Goal: Navigation & Orientation: Find specific page/section

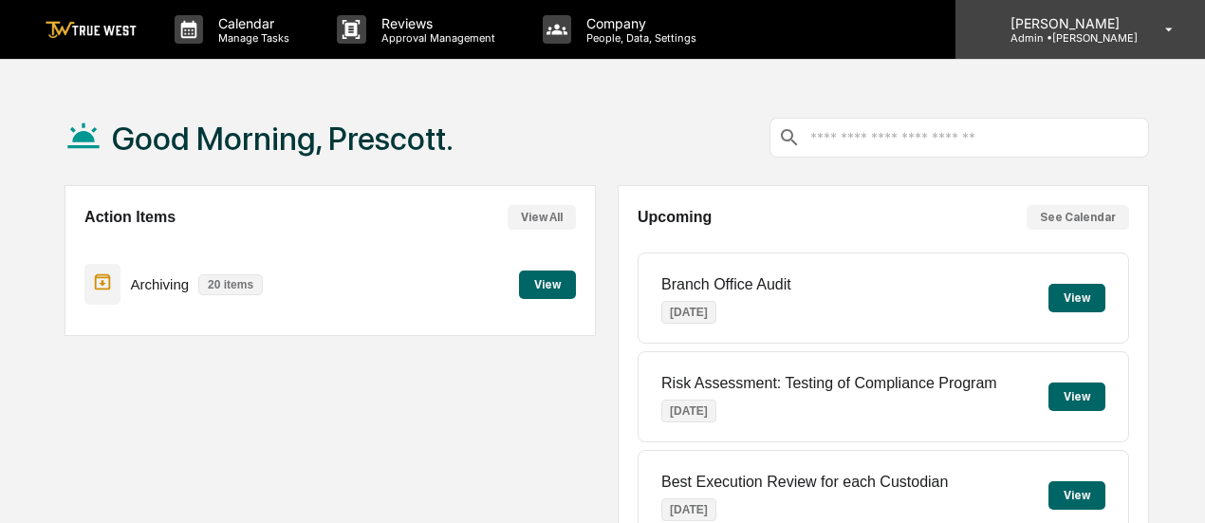
click at [1143, 26] on div "[PERSON_NAME] Admin • [GEOGRAPHIC_DATA]" at bounding box center [1079, 29] width 249 height 59
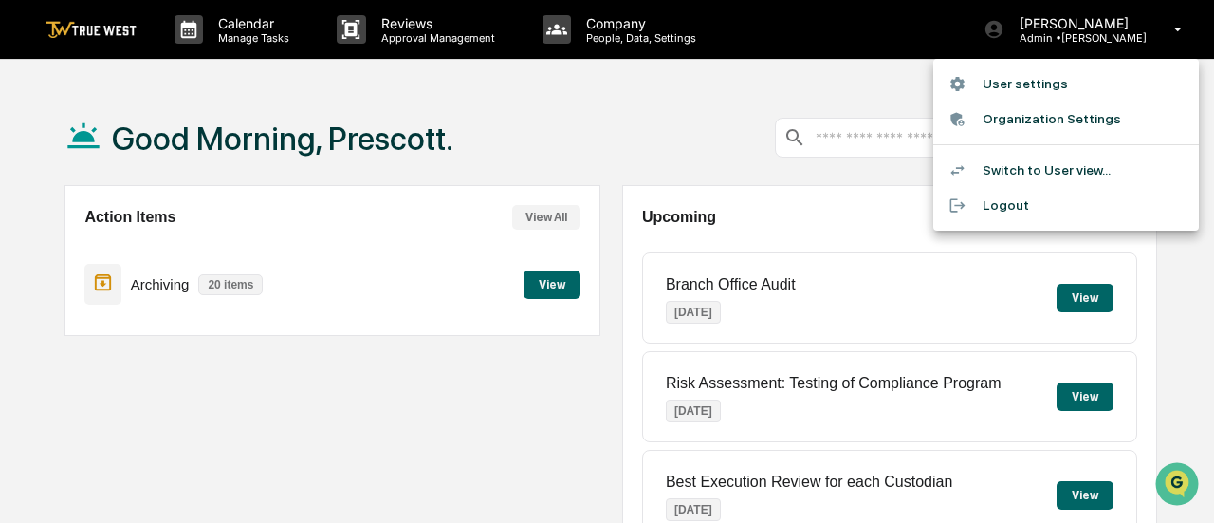
click at [1071, 86] on li "User settings" at bounding box center [1066, 83] width 266 height 35
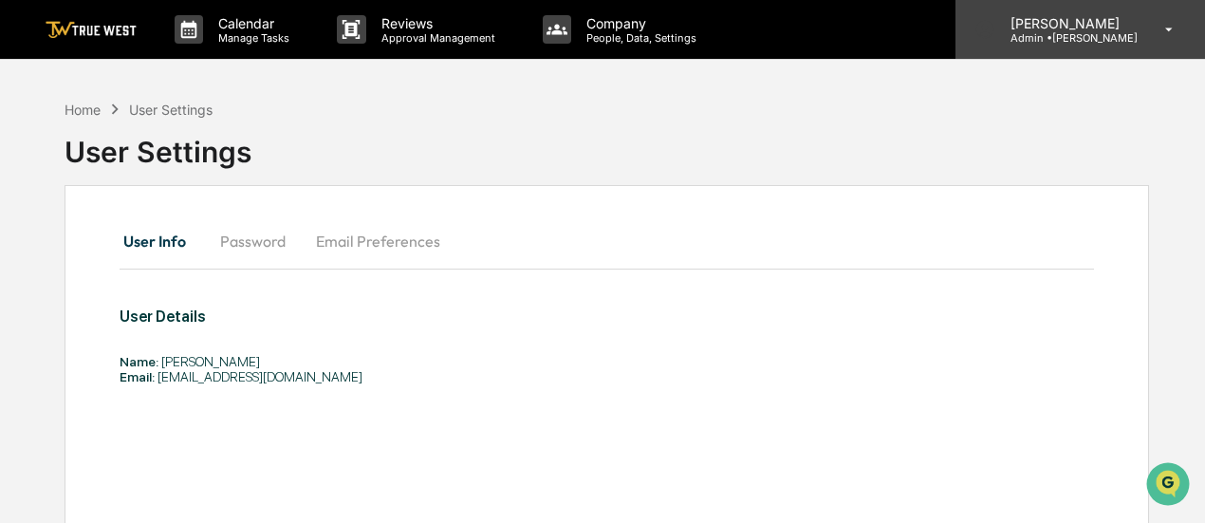
click at [1129, 29] on p "[PERSON_NAME]" at bounding box center [1066, 23] width 142 height 16
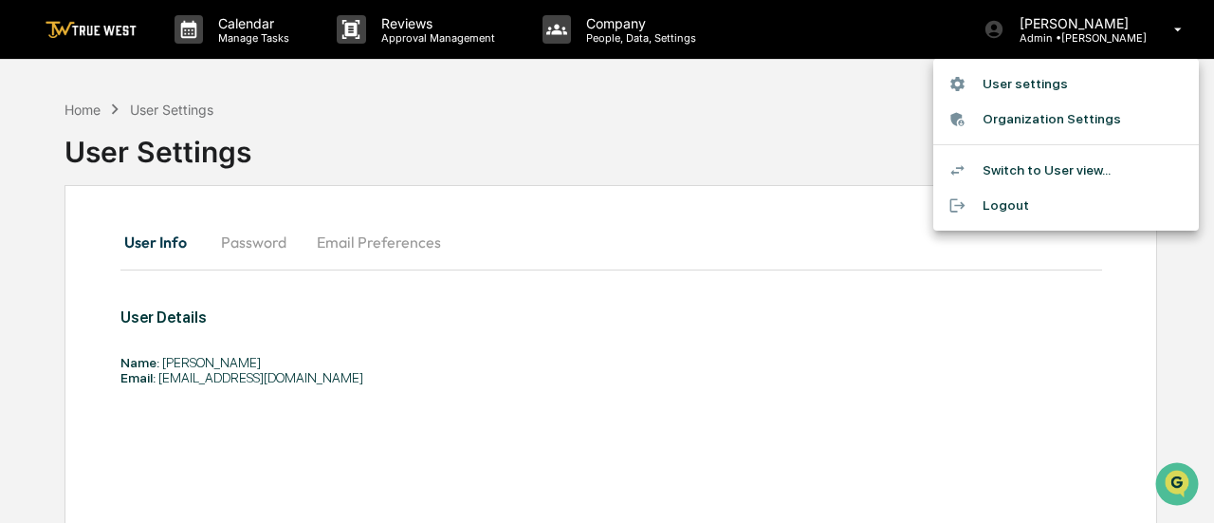
click at [1044, 166] on li "Switch to User view..." at bounding box center [1066, 170] width 266 height 35
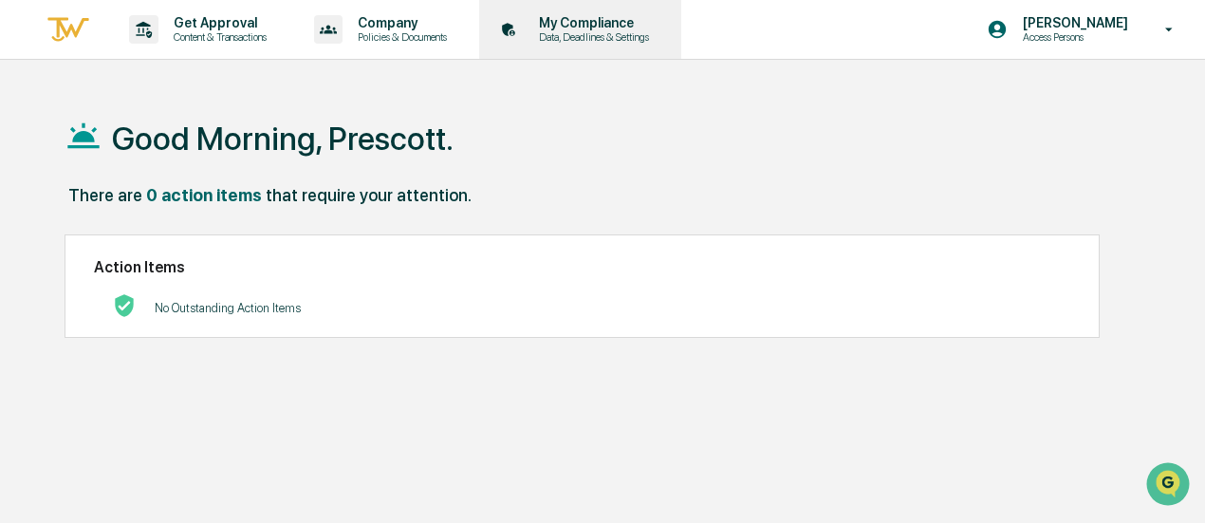
click at [568, 31] on p "Data, Deadlines & Settings" at bounding box center [591, 36] width 135 height 13
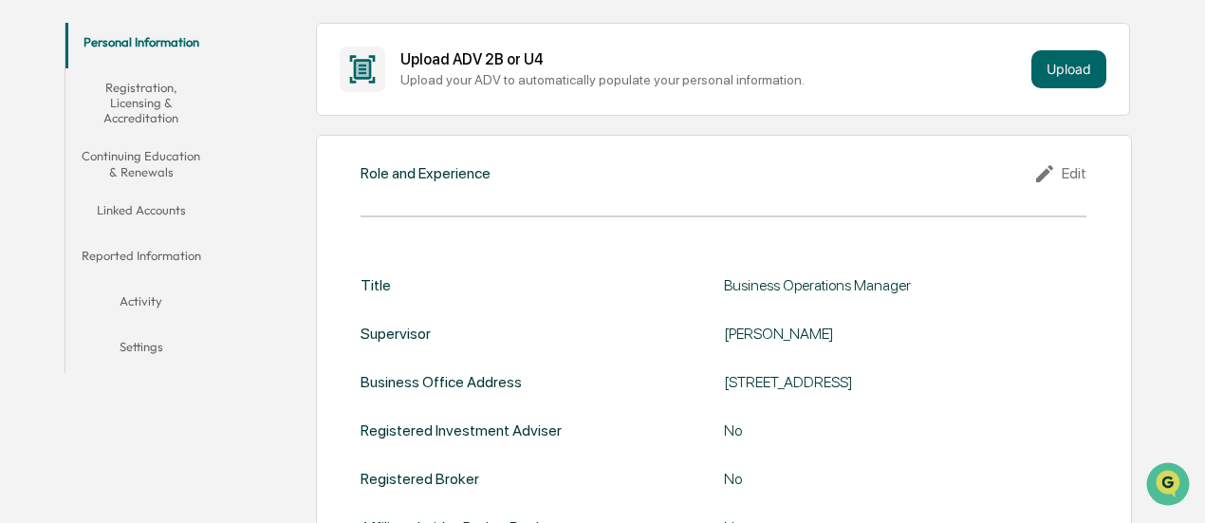
scroll to position [341, 0]
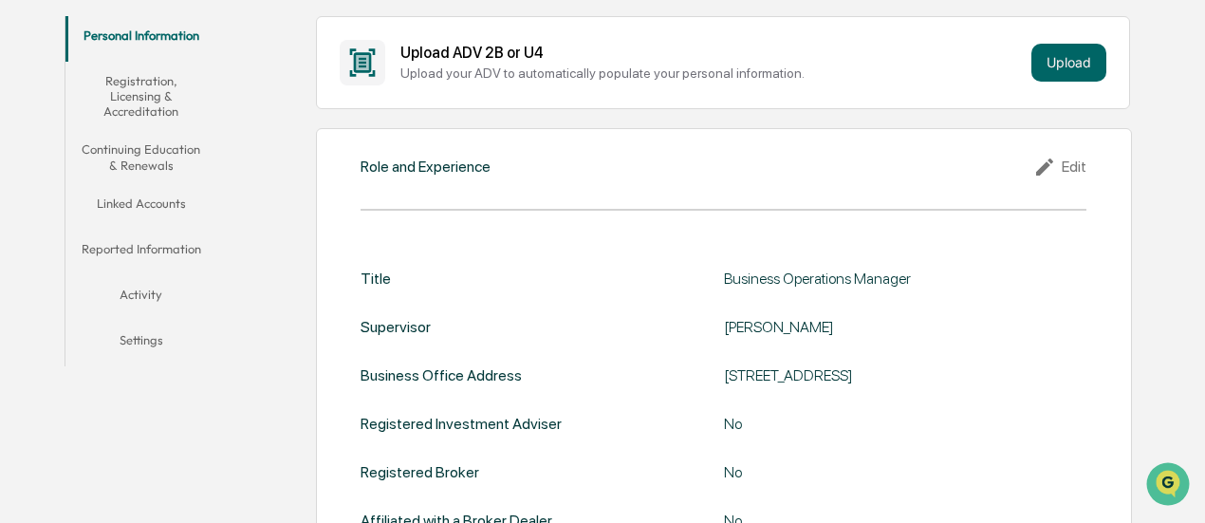
click at [152, 247] on button "Reported Information" at bounding box center [140, 253] width 151 height 46
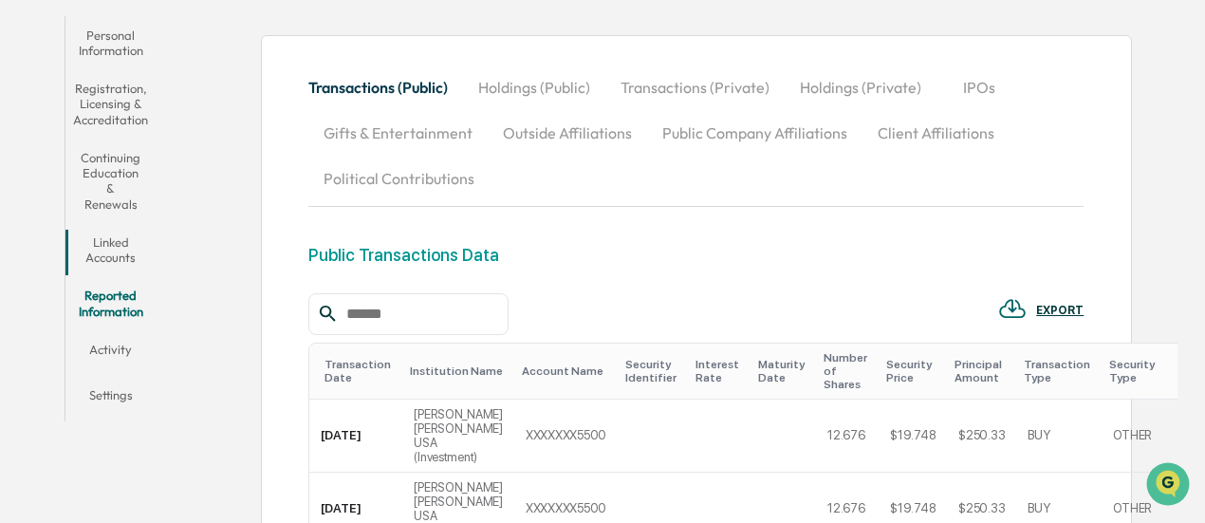
scroll to position [396, 0]
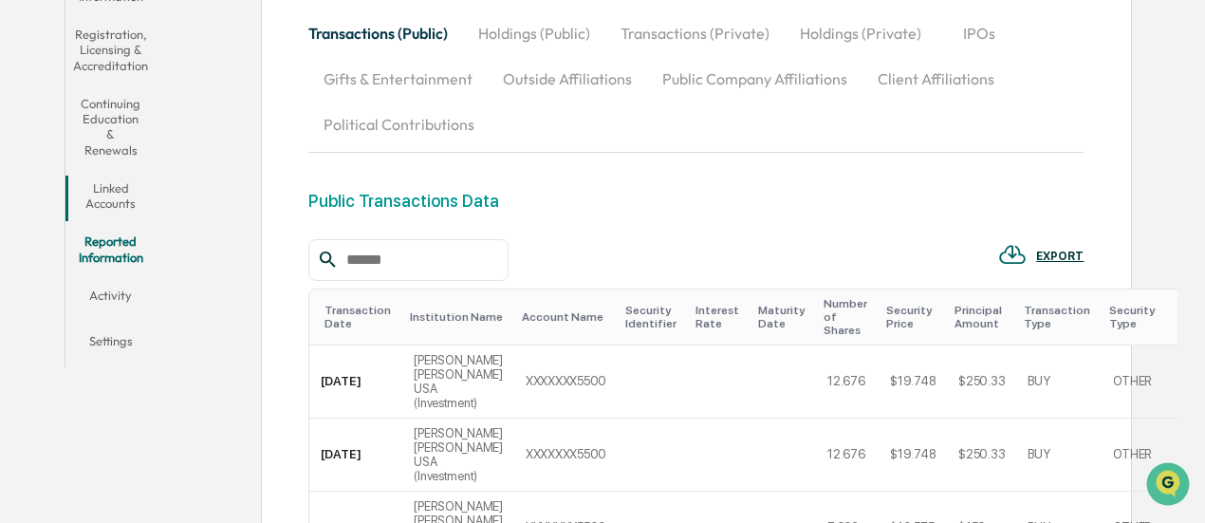
click at [721, 26] on button "Transactions (Private)" at bounding box center [694, 33] width 179 height 46
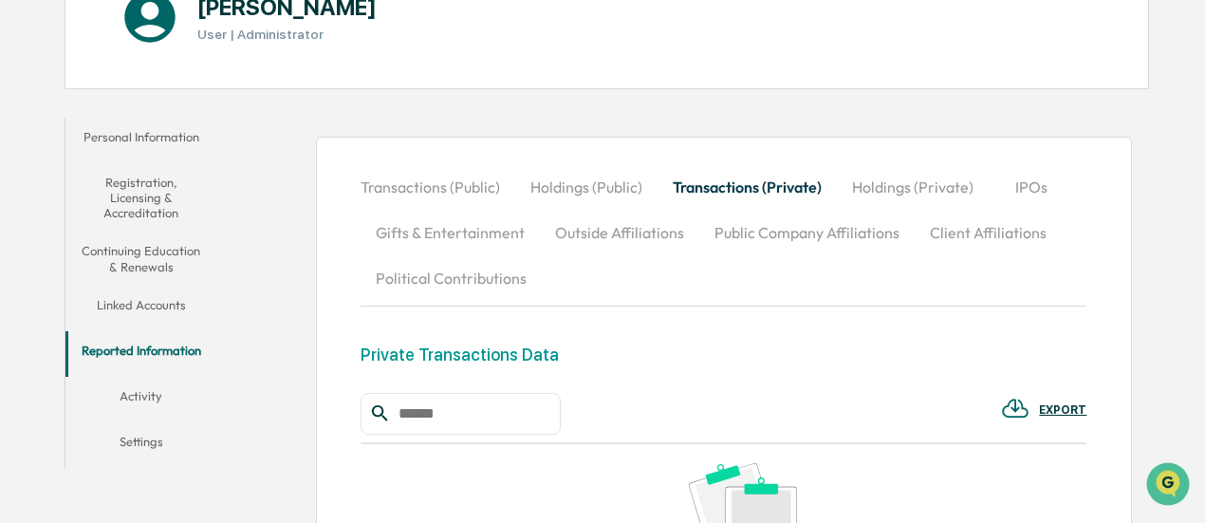
scroll to position [271, 0]
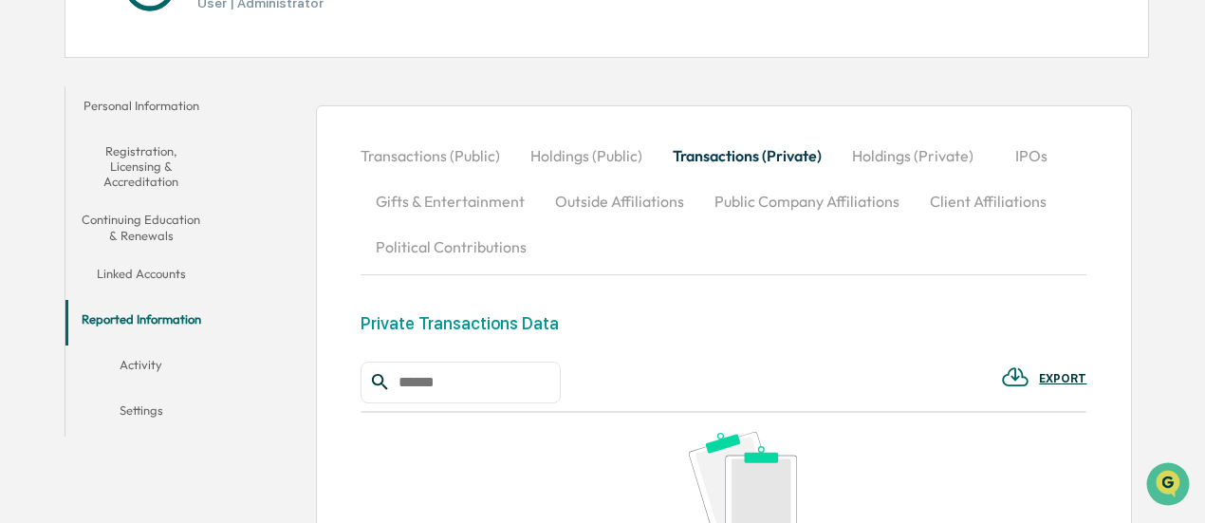
click at [137, 168] on button "Registration, Licensing & Accreditation" at bounding box center [140, 166] width 151 height 69
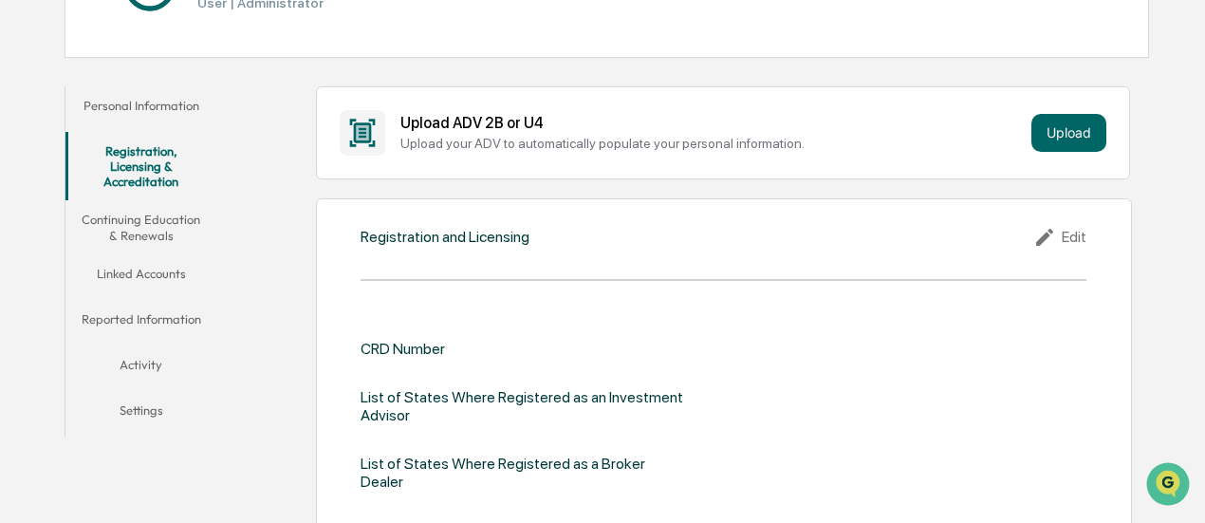
click at [110, 275] on button "Linked Accounts" at bounding box center [140, 277] width 151 height 46
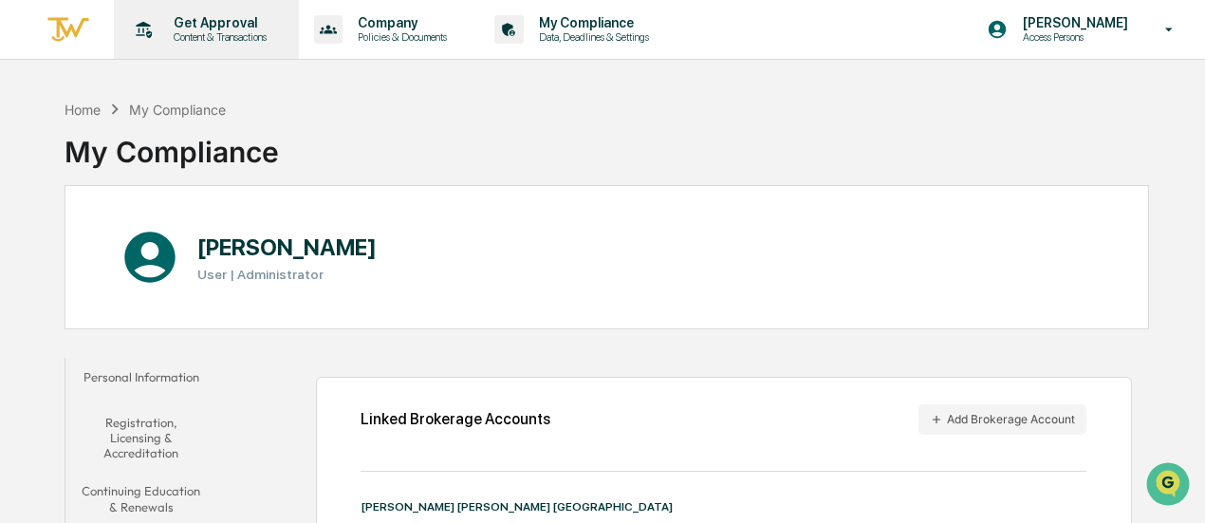
click at [175, 37] on p "Content & Transactions" at bounding box center [217, 36] width 118 height 13
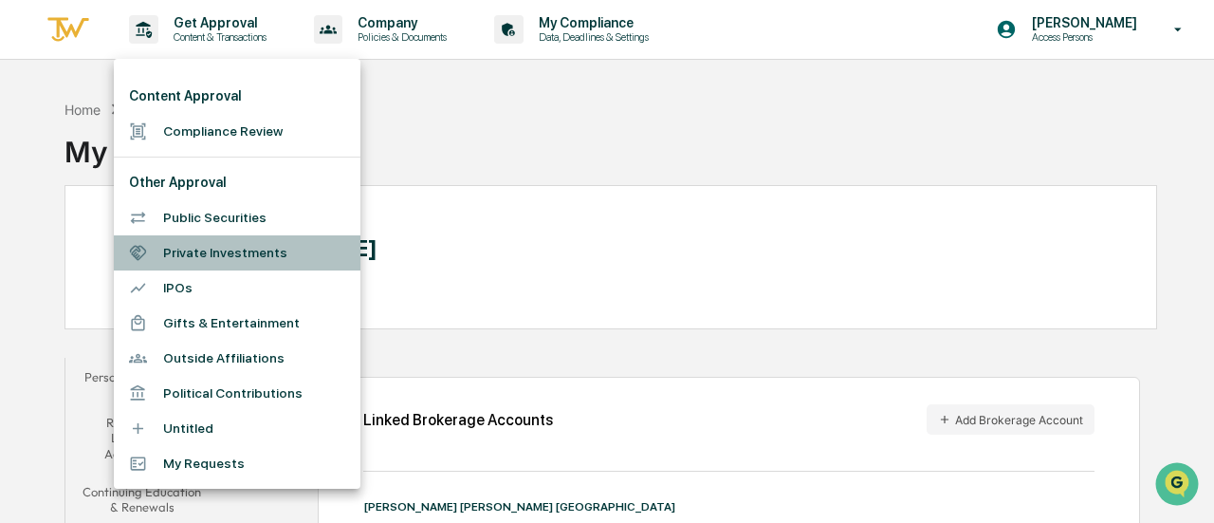
click at [195, 251] on li "Private Investments" at bounding box center [237, 252] width 247 height 35
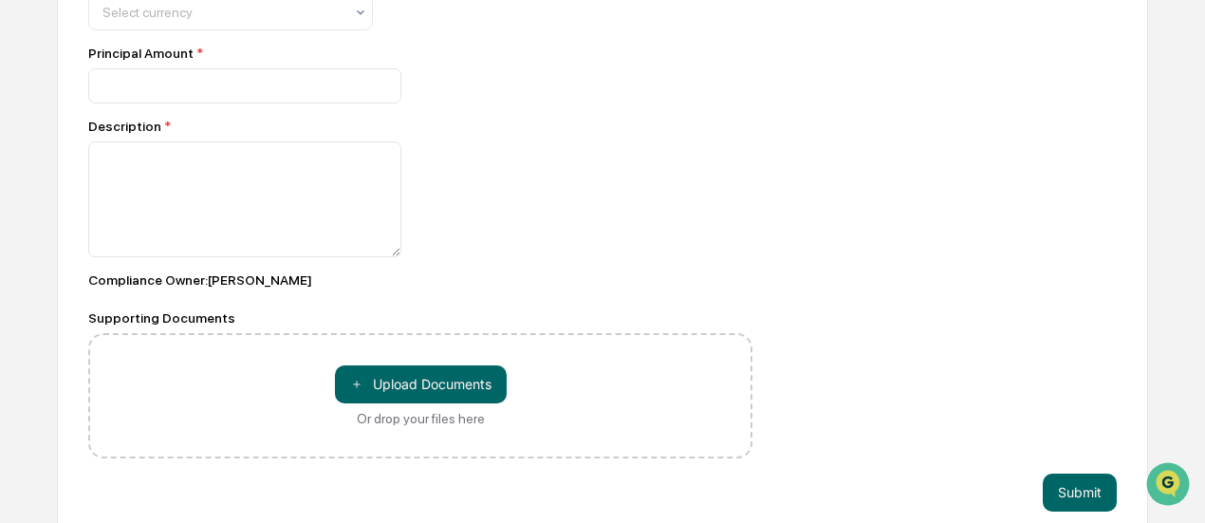
scroll to position [1180, 0]
